Goal: Task Accomplishment & Management: Use online tool/utility

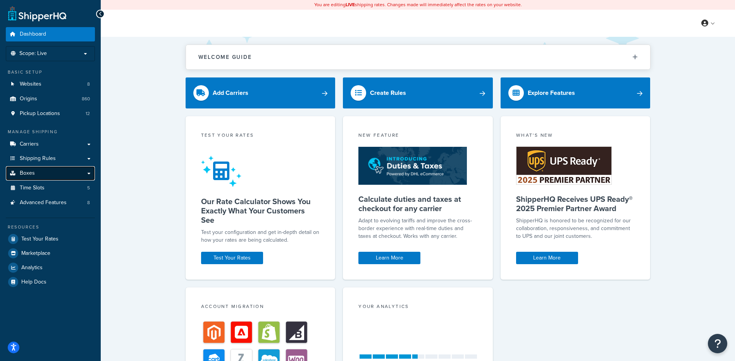
click at [38, 176] on link "Boxes" at bounding box center [50, 173] width 89 height 14
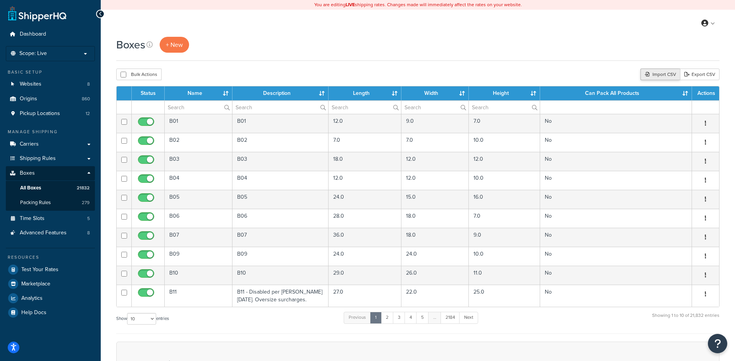
click at [658, 74] on div "Import CSV" at bounding box center [660, 75] width 40 height 12
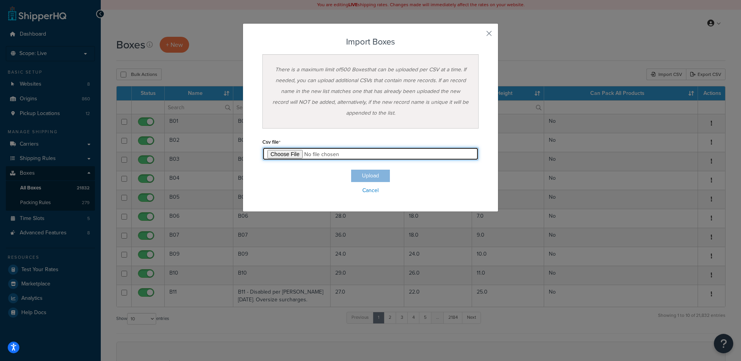
click at [267, 156] on input "file" at bounding box center [370, 153] width 216 height 13
type input "C:\fakepath\09_24_2025_box_dims.csv"
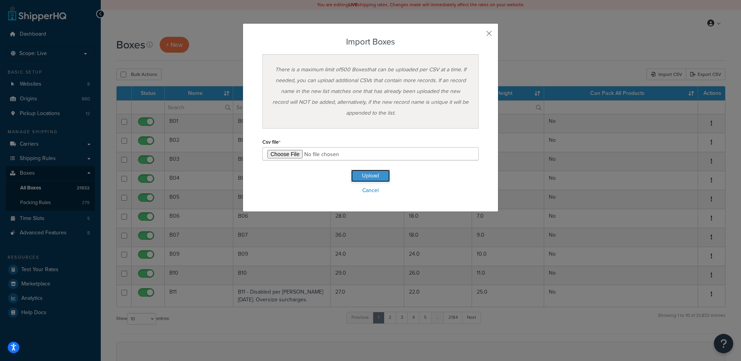
click at [361, 174] on button "Upload" at bounding box center [370, 176] width 39 height 12
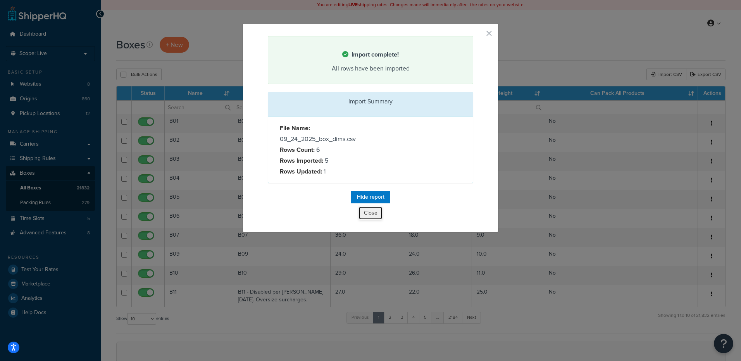
click at [375, 213] on button "Close" at bounding box center [370, 213] width 23 height 13
